Goal: Navigation & Orientation: Find specific page/section

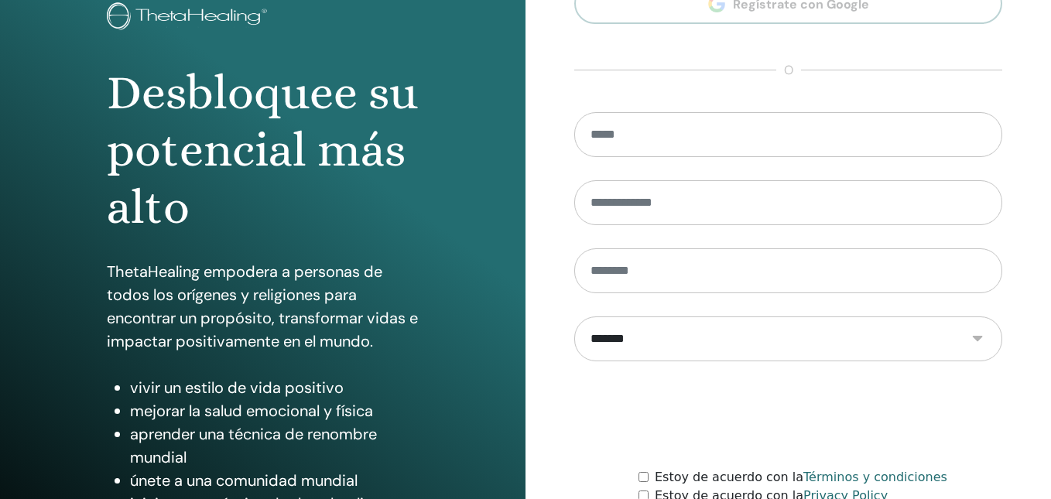
scroll to position [244, 0]
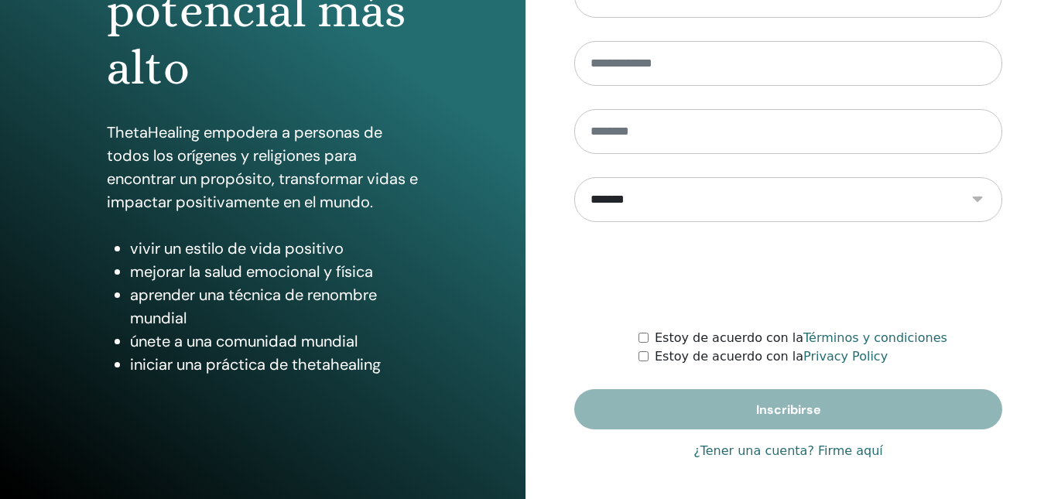
click at [809, 447] on link "¿Tener una cuenta? Firme aquí" at bounding box center [788, 451] width 190 height 19
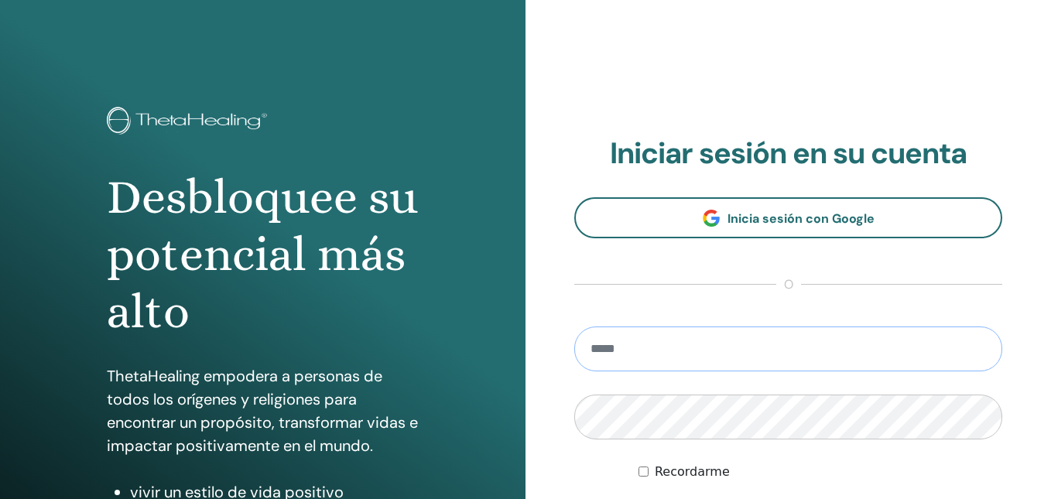
click at [676, 346] on input "email" at bounding box center [788, 348] width 428 height 45
type input "**********"
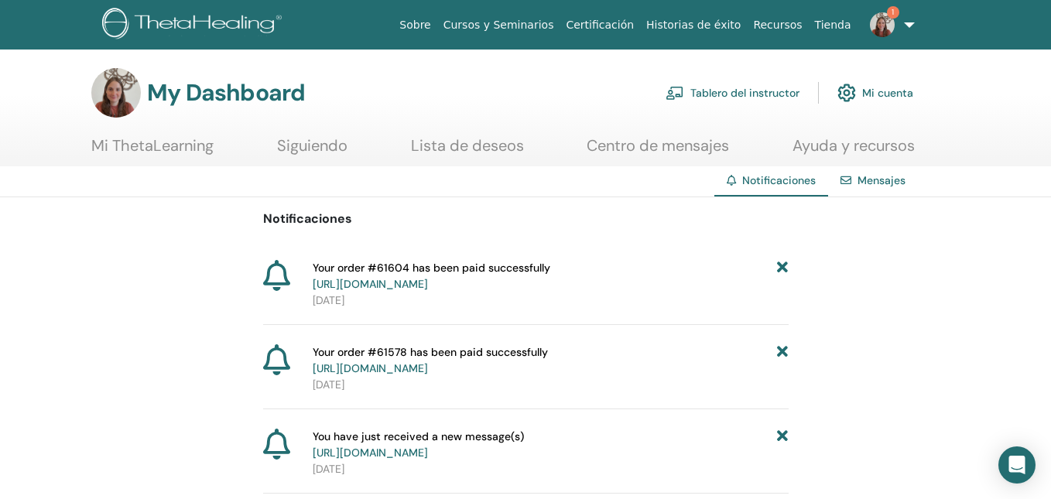
click at [778, 100] on link "Tablero del instructor" at bounding box center [732, 93] width 134 height 34
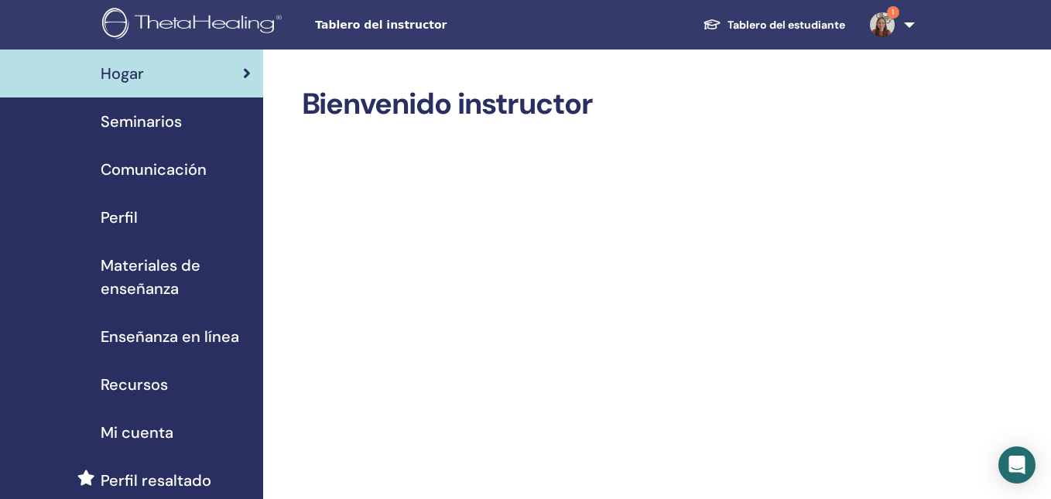
click at [231, 127] on div "Seminarios" at bounding box center [131, 121] width 238 height 23
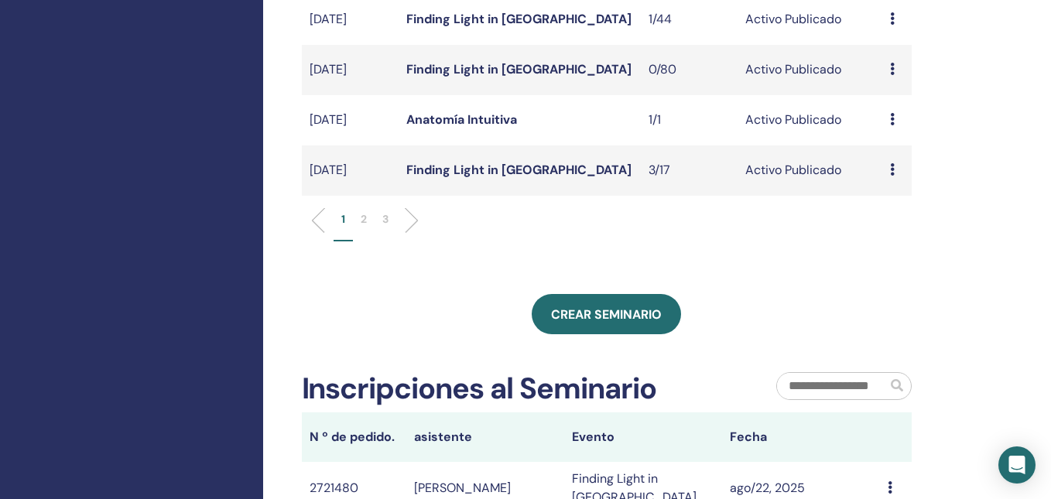
scroll to position [600, 0]
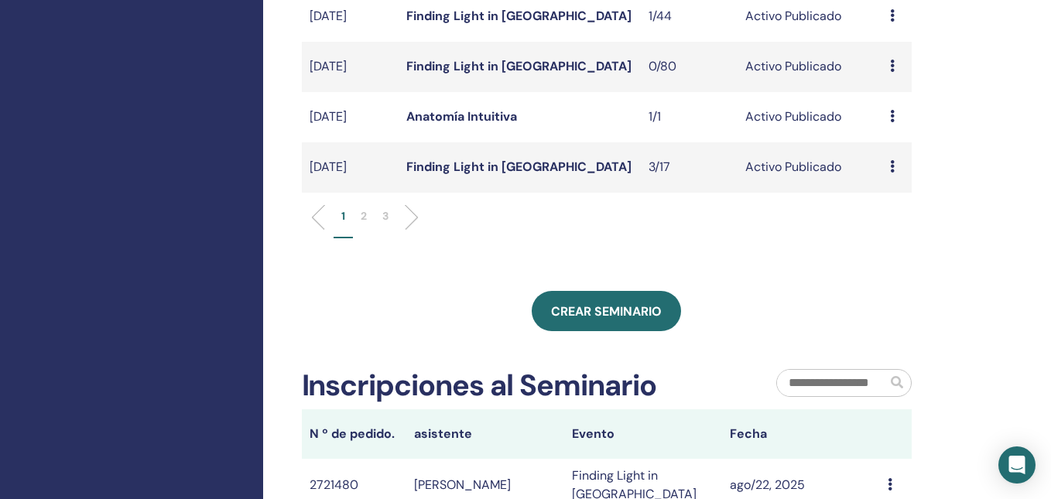
click at [365, 224] on p "2" at bounding box center [364, 216] width 6 height 16
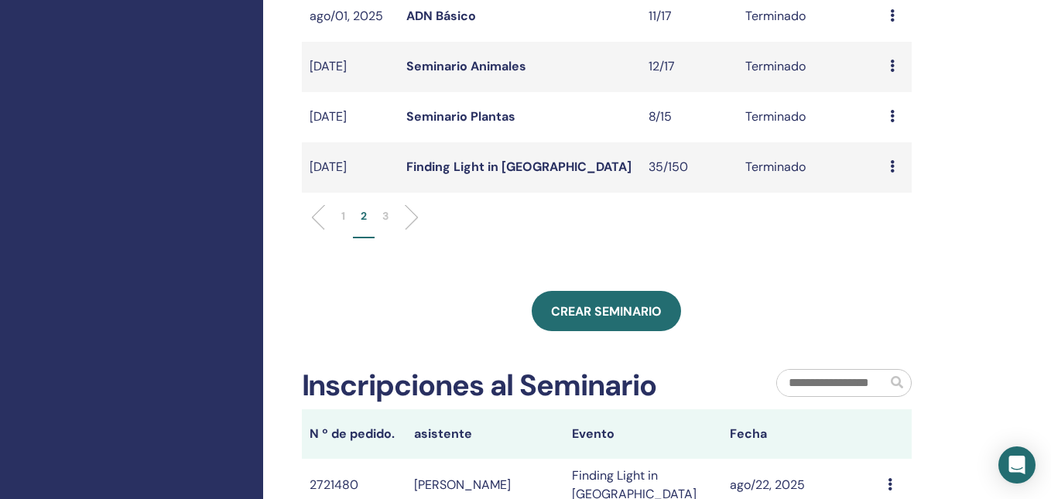
scroll to position [593, 0]
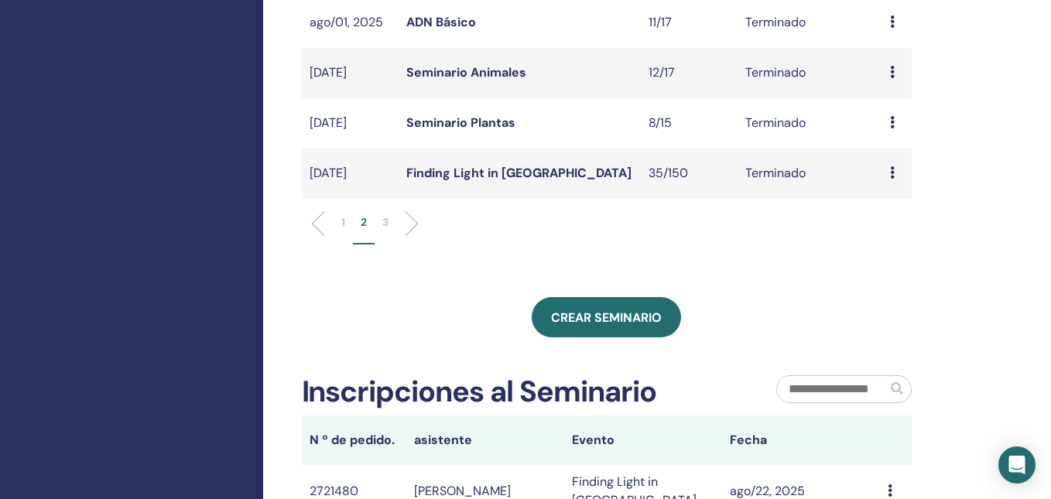
click at [390, 237] on li "3" at bounding box center [385, 229] width 22 height 30
